Goal: Task Accomplishment & Management: Manage account settings

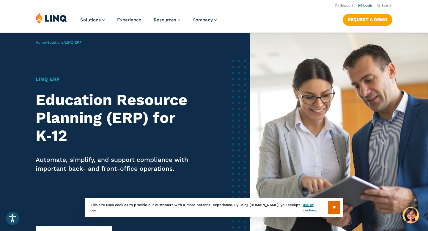
click at [368, 5] on link "Login" at bounding box center [365, 6] width 14 height 4
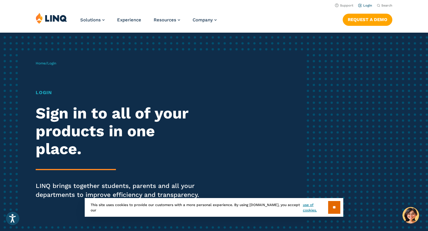
click at [365, 5] on link "Login" at bounding box center [365, 6] width 14 height 4
click at [46, 92] on h1 "Login" at bounding box center [118, 92] width 165 height 7
